Goal: Information Seeking & Learning: Learn about a topic

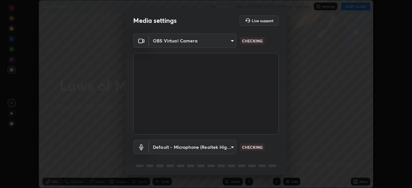
scroll to position [23, 0]
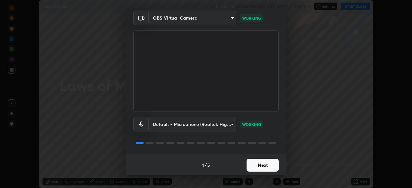
click at [267, 167] on button "Next" at bounding box center [263, 165] width 32 height 13
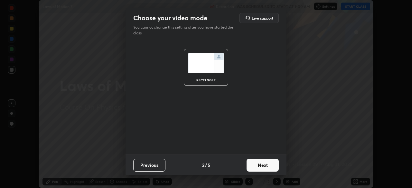
scroll to position [0, 0]
click at [268, 165] on button "Next" at bounding box center [263, 165] width 32 height 13
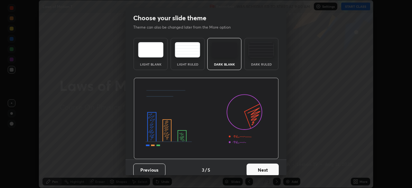
click at [269, 165] on button "Next" at bounding box center [263, 170] width 32 height 13
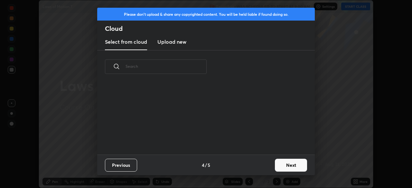
click at [269, 164] on div "Previous 4 / 5 Next" at bounding box center [206, 165] width 218 height 21
click at [275, 167] on button "Next" at bounding box center [291, 165] width 32 height 13
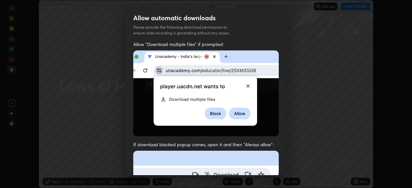
click at [282, 163] on div "Allow "Download multiple files" if prompted: If download blocked popup comes, o…" at bounding box center [206, 176] width 161 height 271
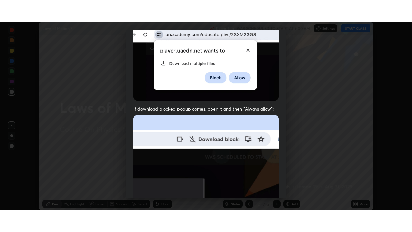
scroll to position [154, 0]
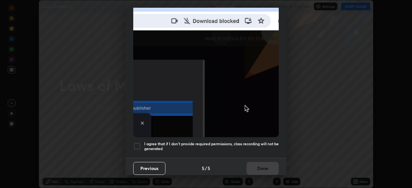
click at [139, 143] on div at bounding box center [137, 147] width 8 height 8
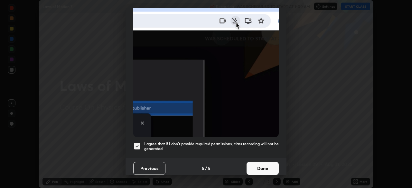
click at [268, 164] on button "Done" at bounding box center [263, 168] width 32 height 13
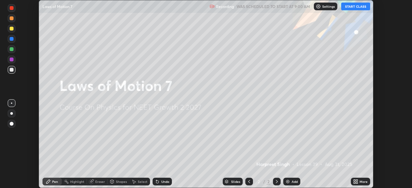
click at [351, 7] on button "START CLASS" at bounding box center [355, 7] width 29 height 8
click at [364, 182] on div "More" at bounding box center [364, 181] width 8 height 3
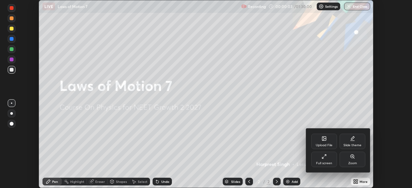
click at [325, 159] on icon at bounding box center [324, 156] width 5 height 5
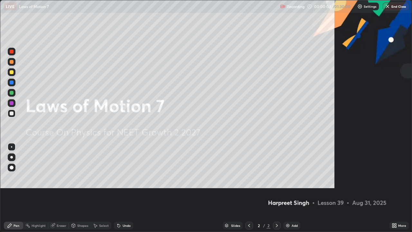
scroll to position [232, 412]
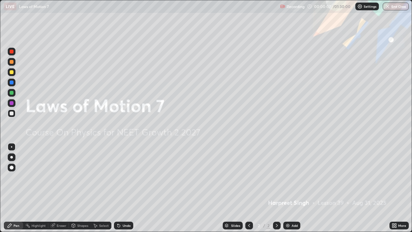
click at [294, 188] on div "Add" at bounding box center [295, 225] width 6 height 3
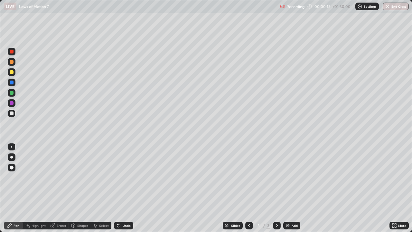
click at [14, 73] on div at bounding box center [12, 72] width 8 height 8
click at [11, 114] on div at bounding box center [12, 113] width 4 height 4
click at [12, 71] on div at bounding box center [12, 72] width 4 height 4
click at [12, 115] on div at bounding box center [12, 113] width 4 height 4
click at [12, 73] on div at bounding box center [12, 72] width 4 height 4
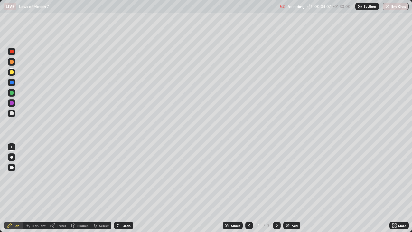
click at [13, 114] on div at bounding box center [12, 113] width 4 height 4
click at [12, 117] on div at bounding box center [12, 113] width 8 height 8
click at [13, 73] on div at bounding box center [12, 72] width 8 height 8
click at [13, 93] on div at bounding box center [12, 93] width 4 height 4
click at [294, 188] on div "Add" at bounding box center [295, 225] width 6 height 3
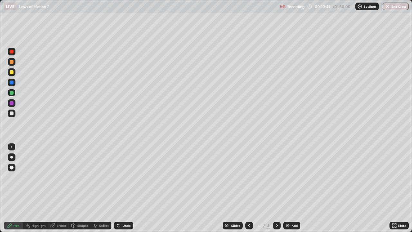
click at [14, 114] on div at bounding box center [12, 113] width 8 height 8
click at [13, 73] on div at bounding box center [12, 72] width 4 height 4
click at [13, 114] on div at bounding box center [12, 113] width 4 height 4
click at [11, 94] on div at bounding box center [12, 93] width 4 height 4
click at [12, 115] on div at bounding box center [12, 113] width 4 height 4
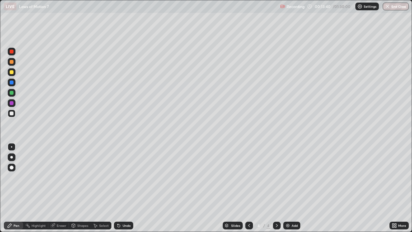
click at [12, 72] on div at bounding box center [12, 72] width 4 height 4
click at [15, 84] on div at bounding box center [12, 83] width 8 height 8
click at [62, 188] on div "Eraser" at bounding box center [58, 226] width 21 height 8
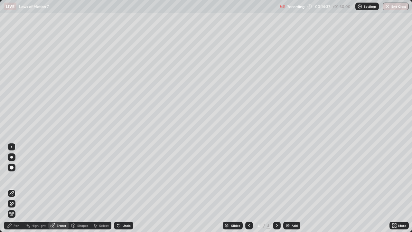
click at [19, 188] on div "Pen" at bounding box center [17, 225] width 6 height 3
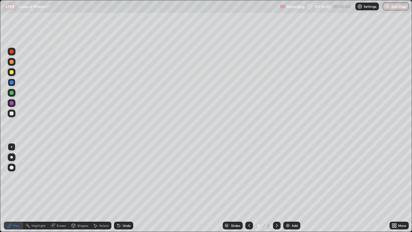
click at [12, 103] on div at bounding box center [12, 103] width 4 height 4
click at [294, 188] on div "Add" at bounding box center [295, 225] width 6 height 3
click at [13, 114] on div at bounding box center [12, 113] width 4 height 4
